Goal: Task Accomplishment & Management: Use online tool/utility

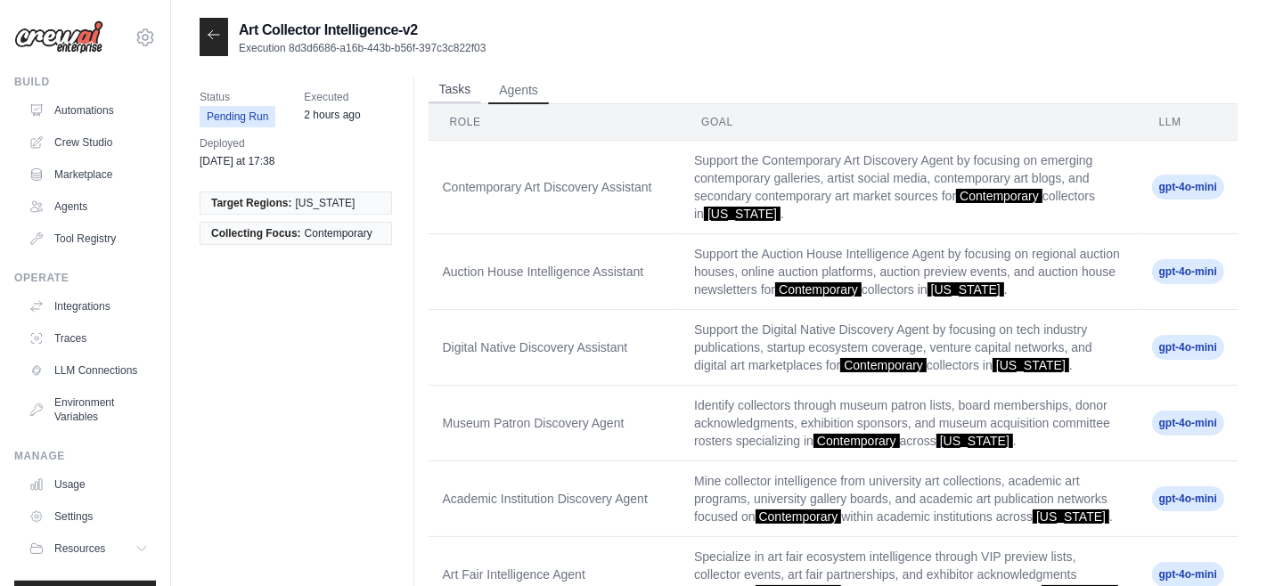
click at [453, 90] on button "Tasks" at bounding box center [454, 90] width 53 height 27
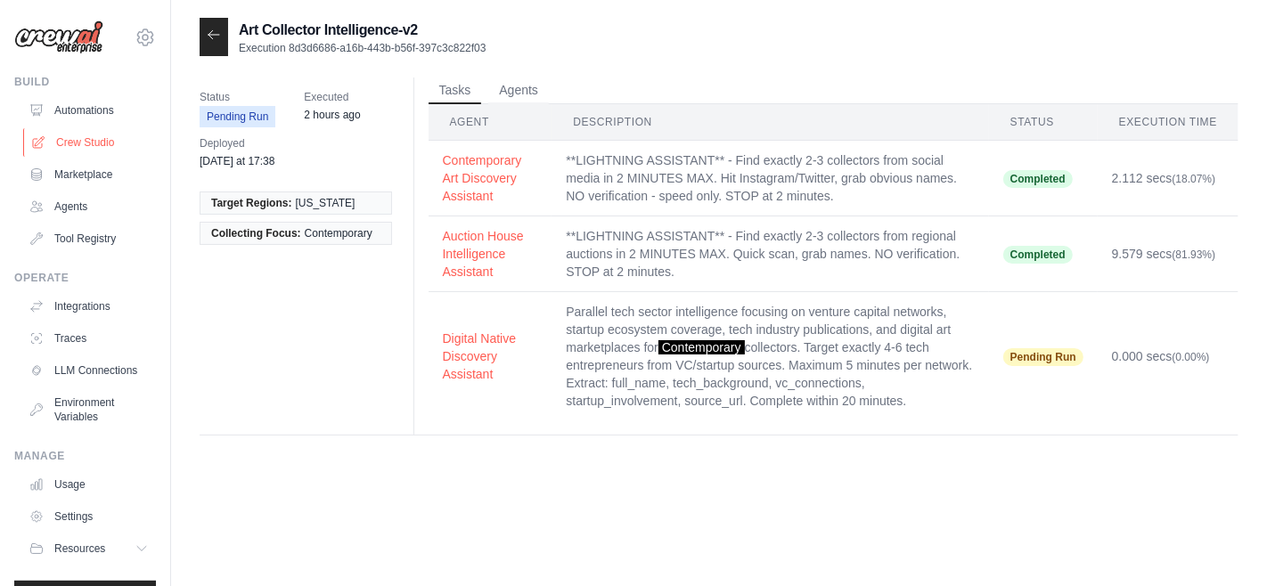
click at [91, 135] on link "Crew Studio" at bounding box center [90, 142] width 135 height 29
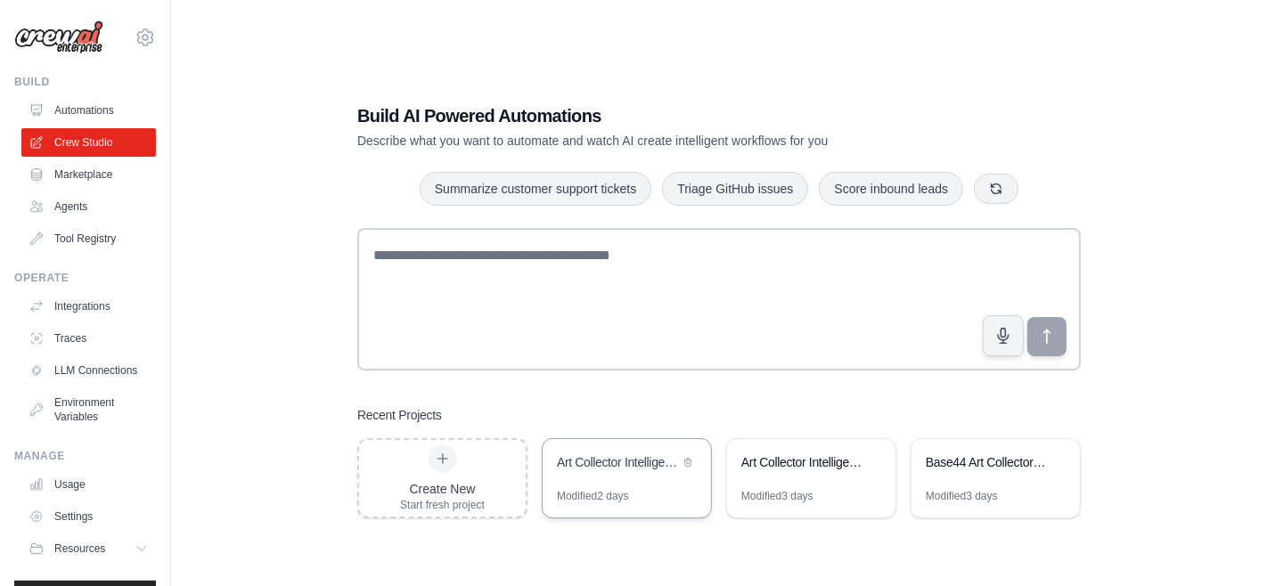
click at [632, 491] on div "Modified 2 days" at bounding box center [626, 503] width 168 height 29
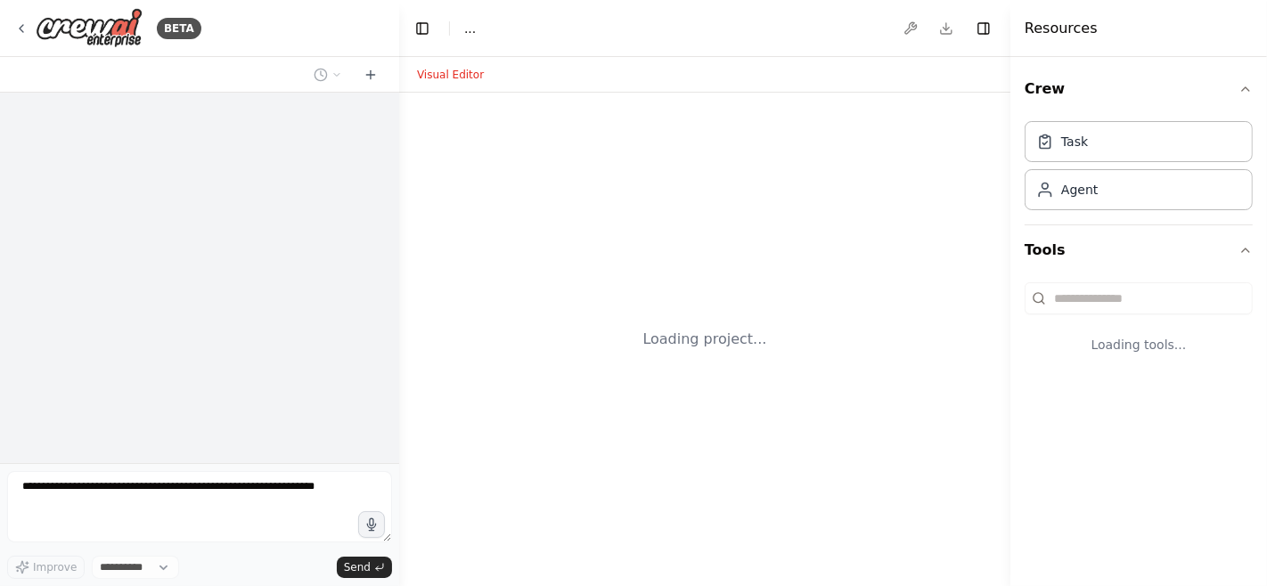
select select "****"
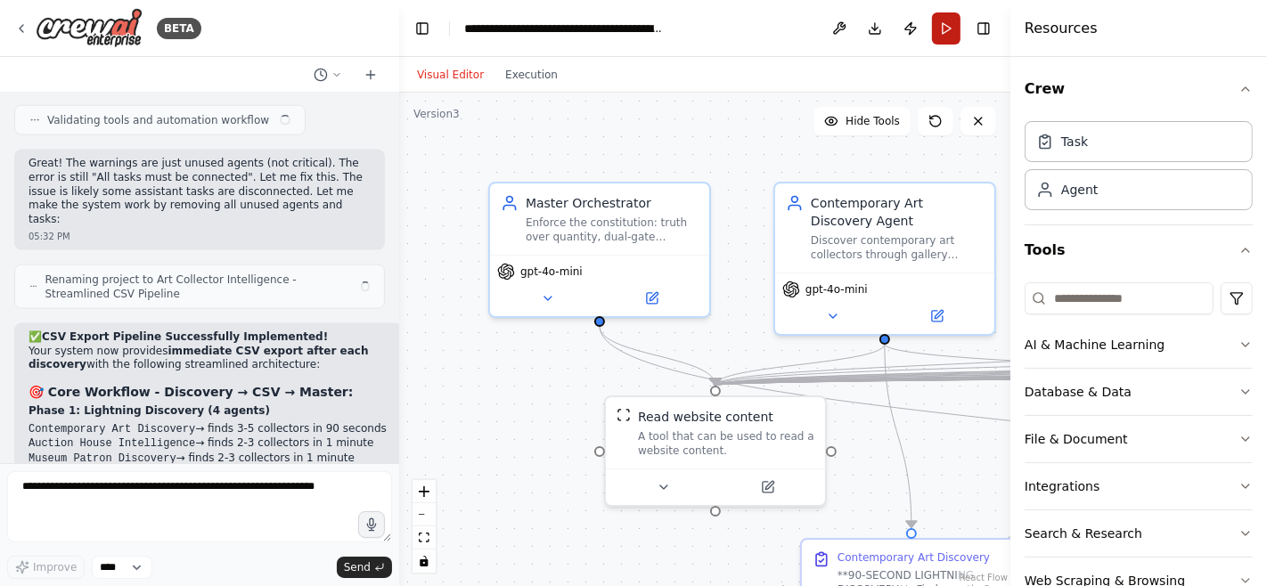
click at [952, 26] on button "Run" at bounding box center [946, 28] width 29 height 32
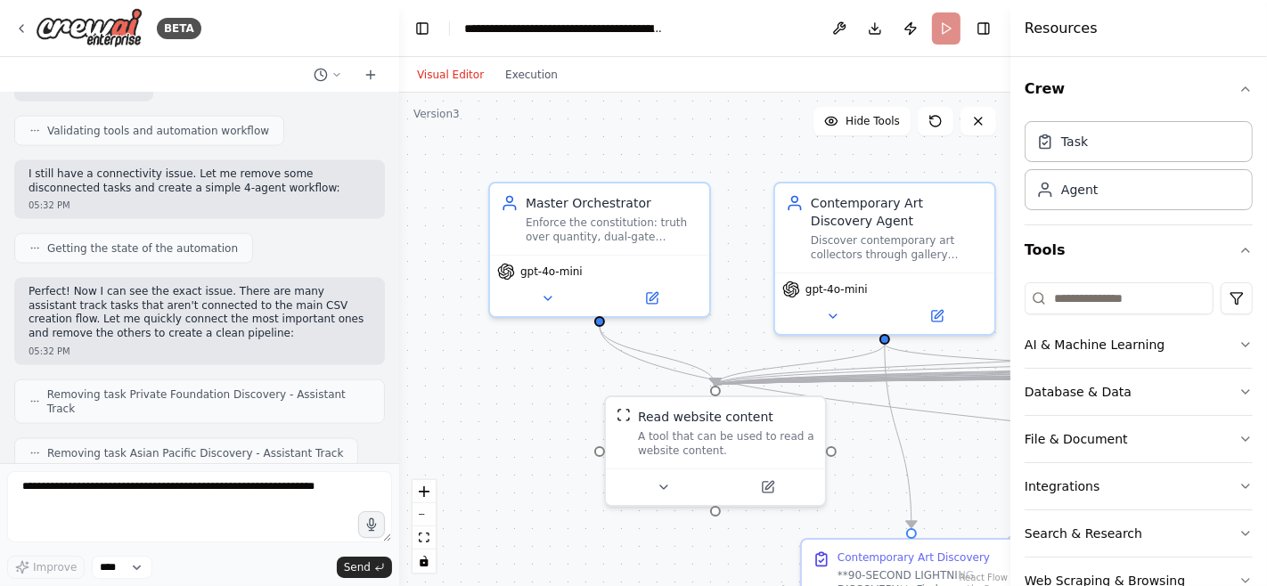
scroll to position [59426, 0]
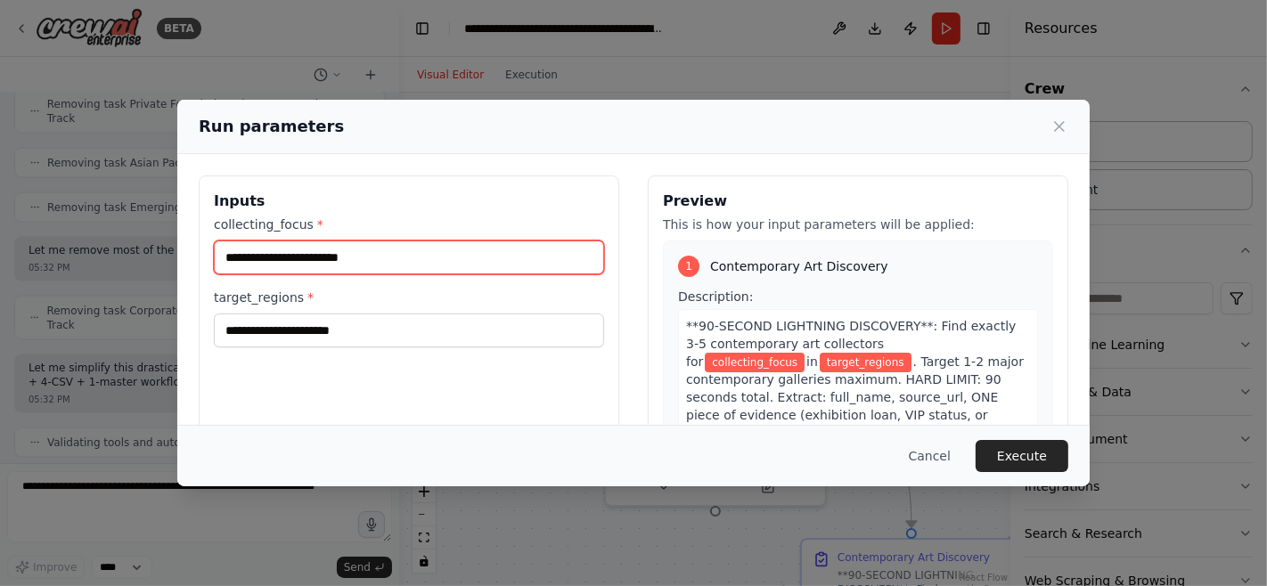
click at [334, 271] on input "collecting_focus *" at bounding box center [409, 258] width 390 height 34
type input "**********"
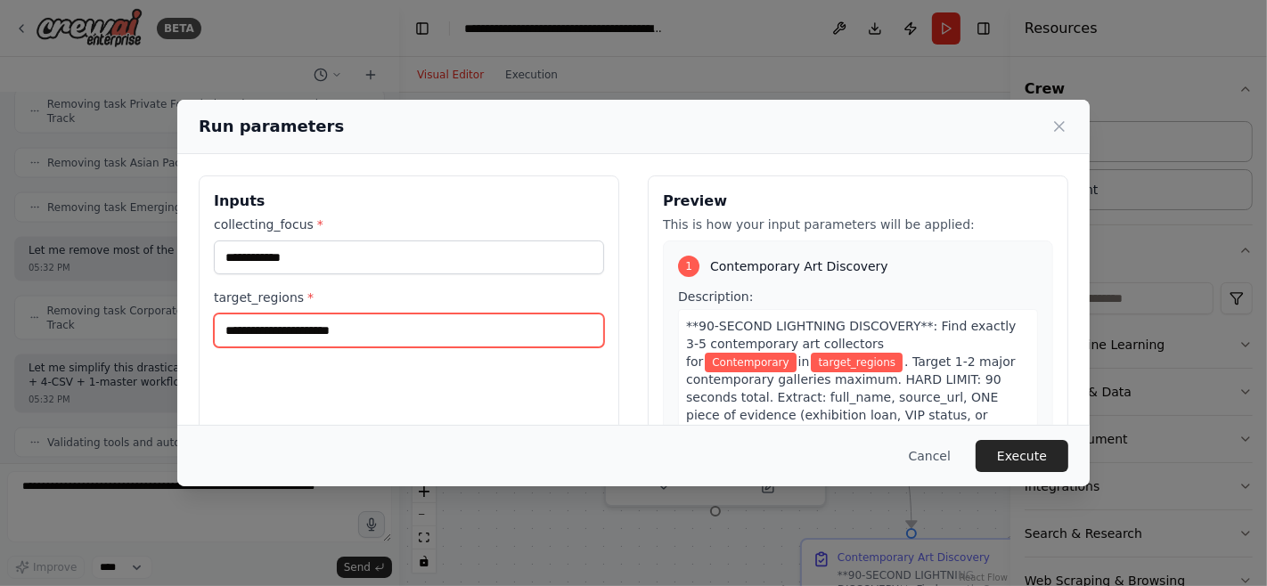
click at [317, 344] on input "target_regions *" at bounding box center [409, 331] width 390 height 34
type input "********"
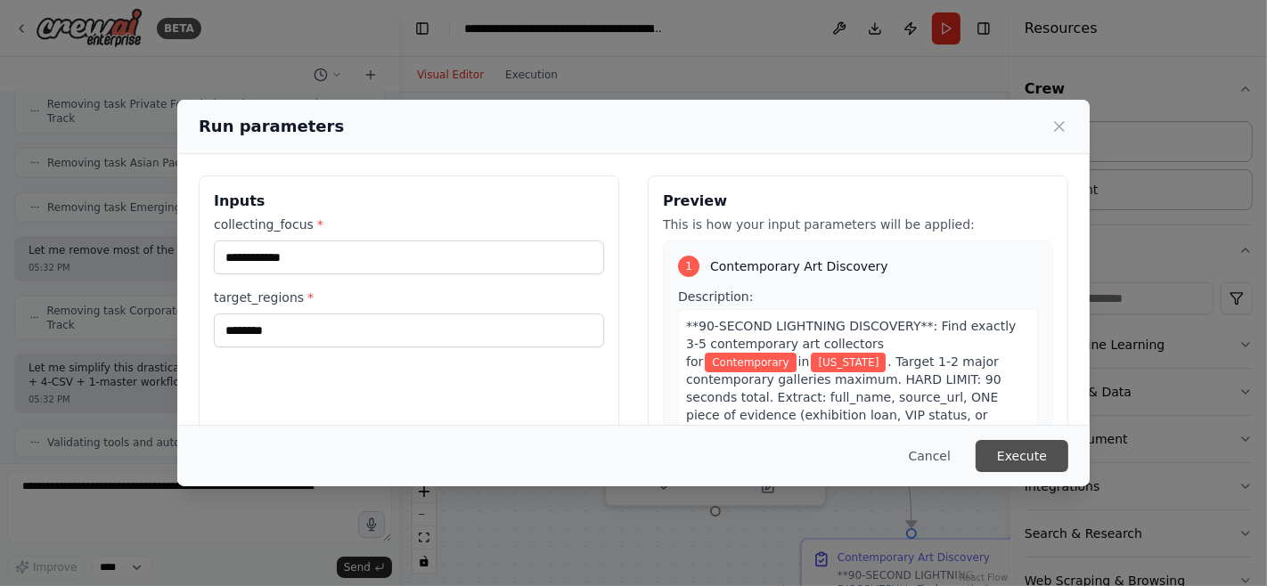
click at [1039, 461] on button "Execute" at bounding box center [1021, 456] width 93 height 32
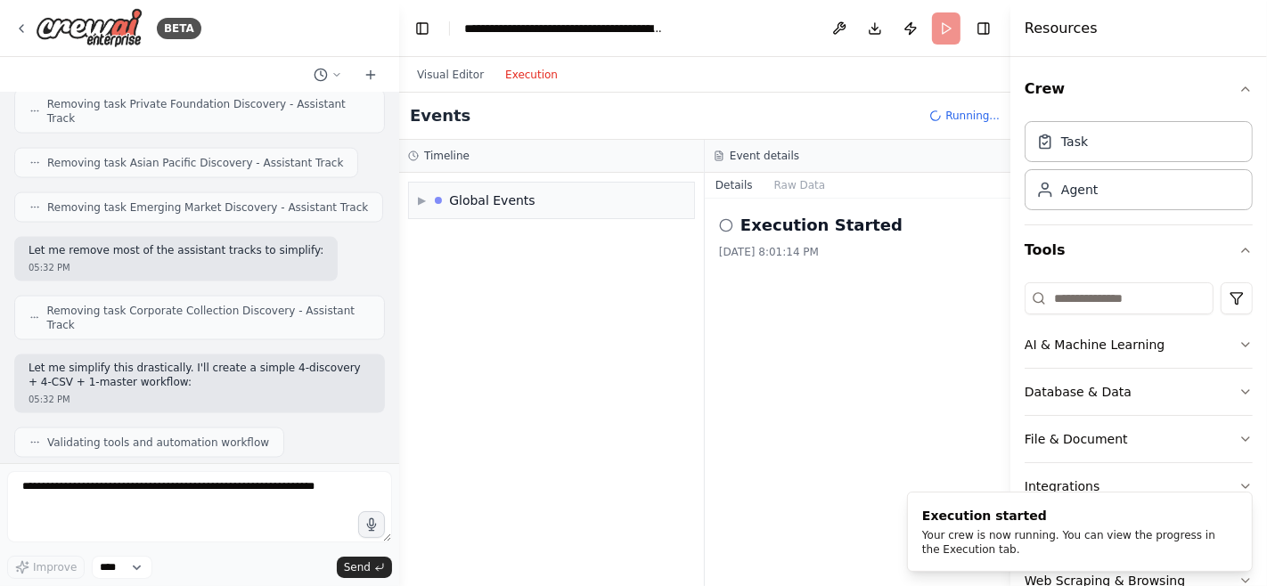
click at [522, 77] on button "Execution" at bounding box center [531, 74] width 74 height 21
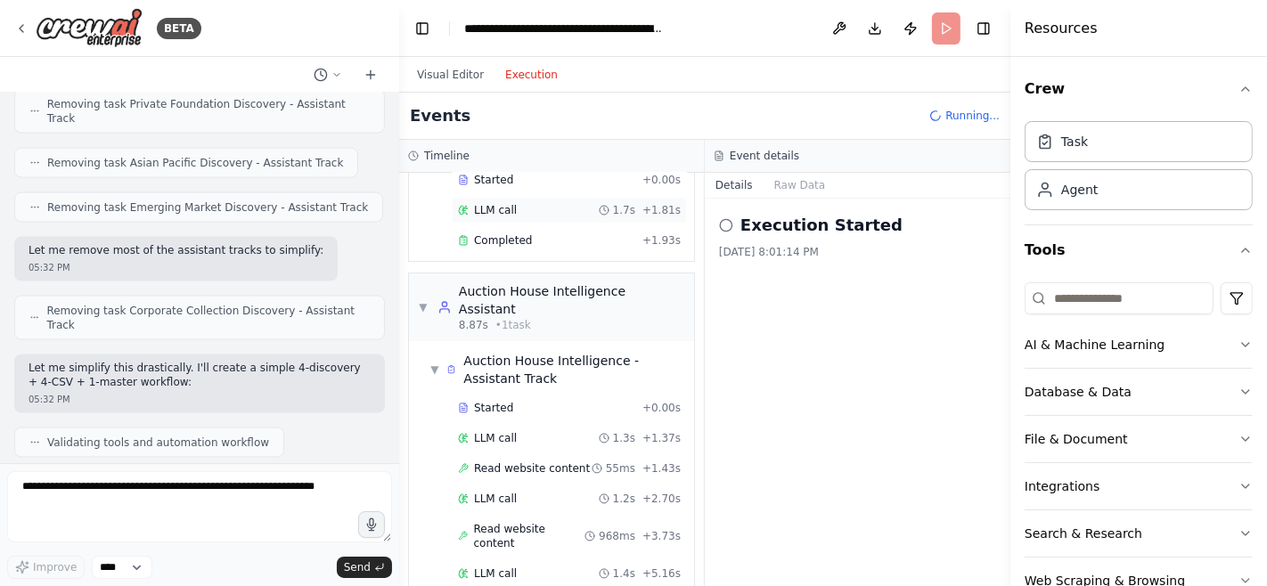
scroll to position [200, 0]
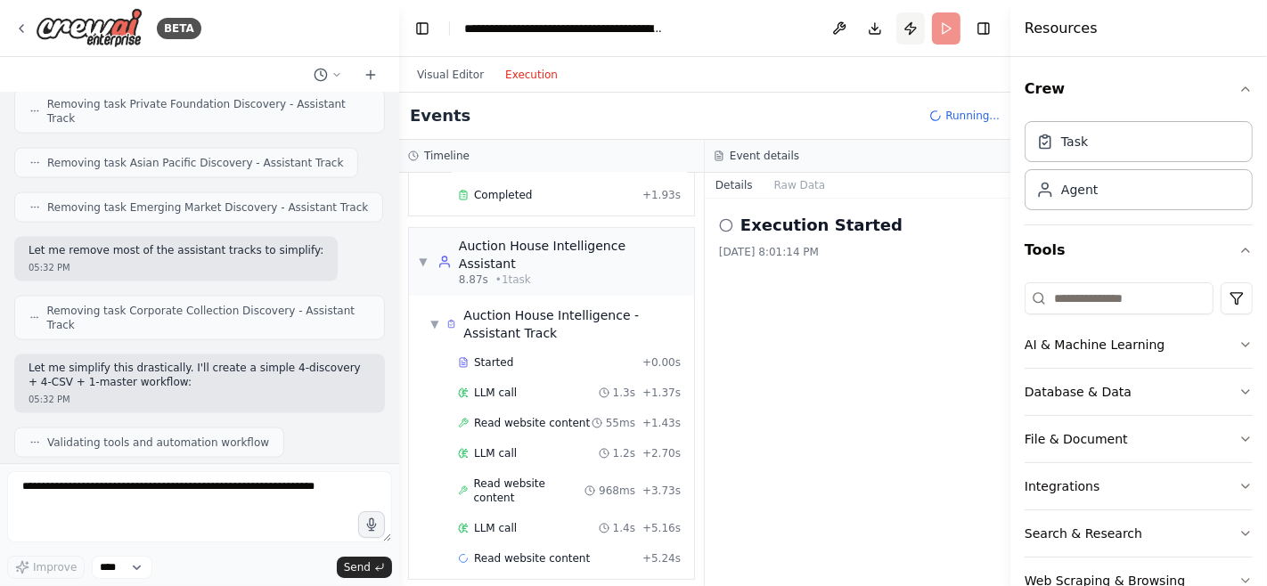
click at [909, 33] on button "Publish" at bounding box center [910, 28] width 29 height 32
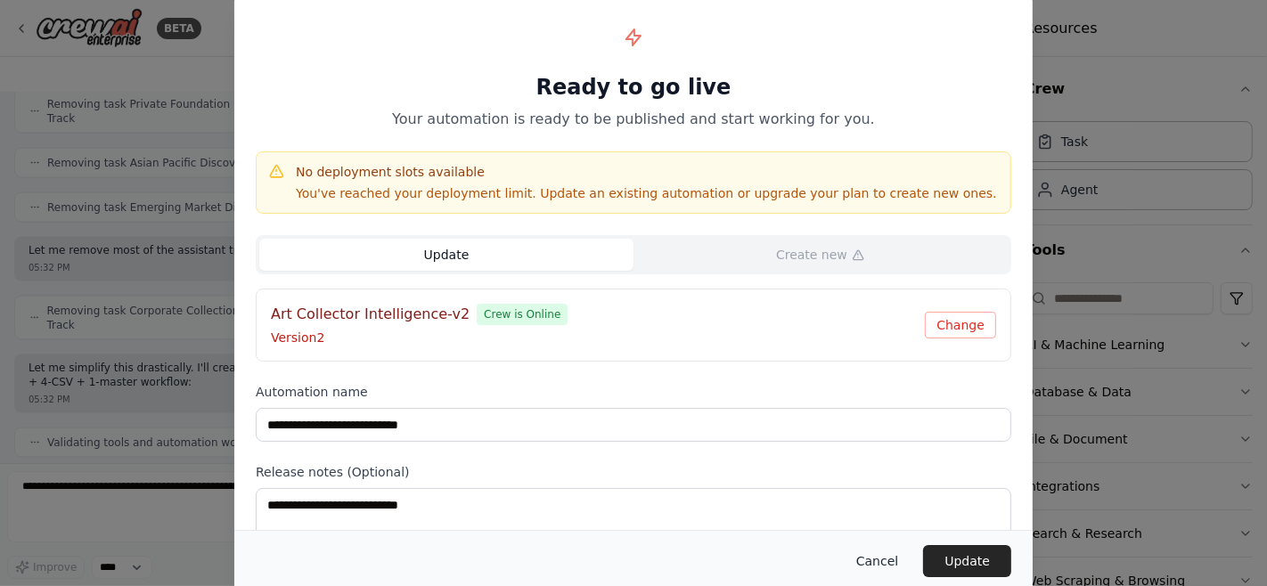
click at [881, 565] on button "Cancel" at bounding box center [877, 561] width 70 height 32
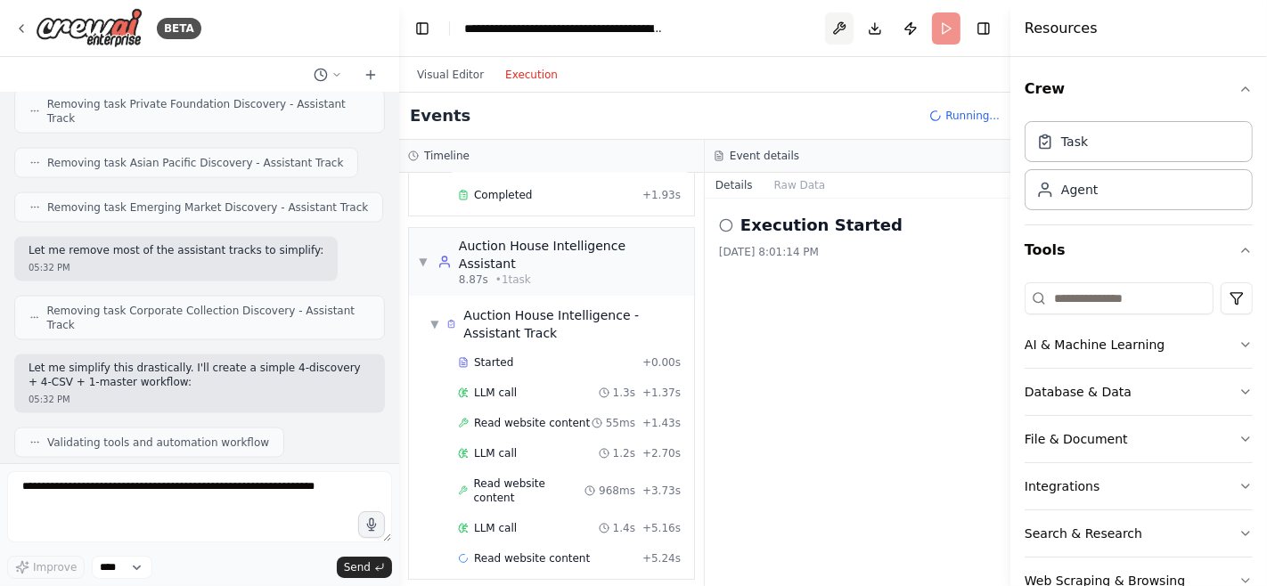
click at [836, 21] on button at bounding box center [839, 28] width 29 height 32
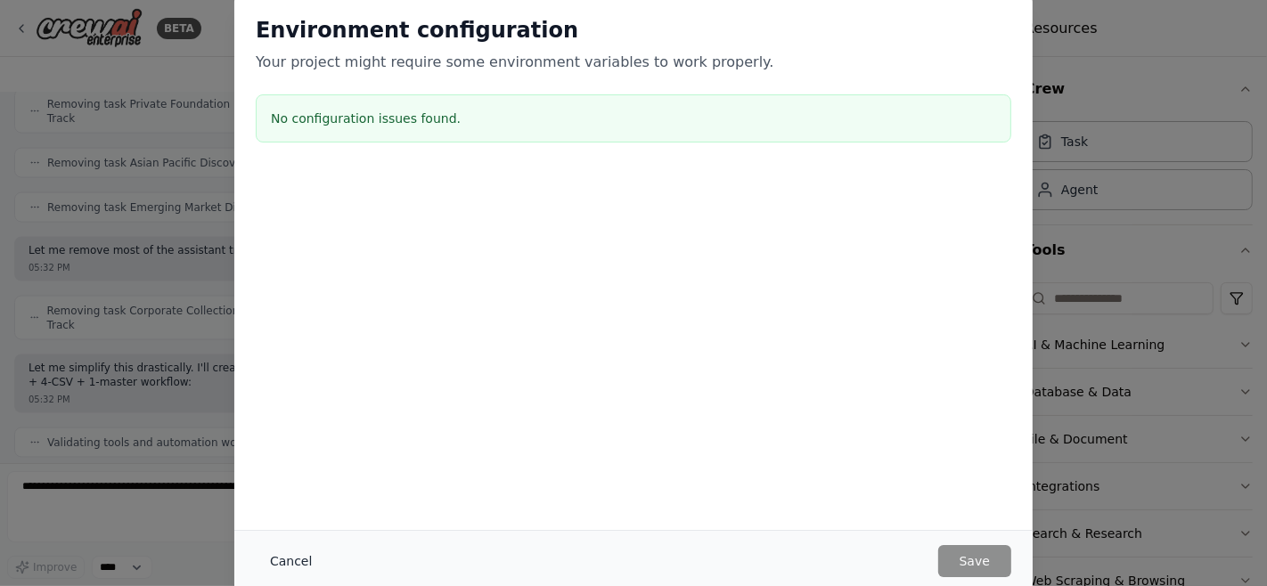
click at [290, 554] on button "Cancel" at bounding box center [291, 561] width 70 height 32
